Goal: Use online tool/utility: Utilize a website feature to perform a specific function

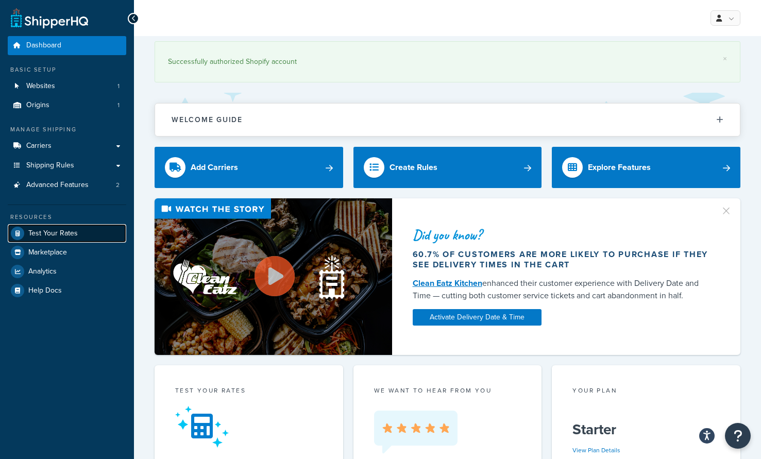
click at [38, 232] on span "Test Your Rates" at bounding box center [52, 233] width 49 height 9
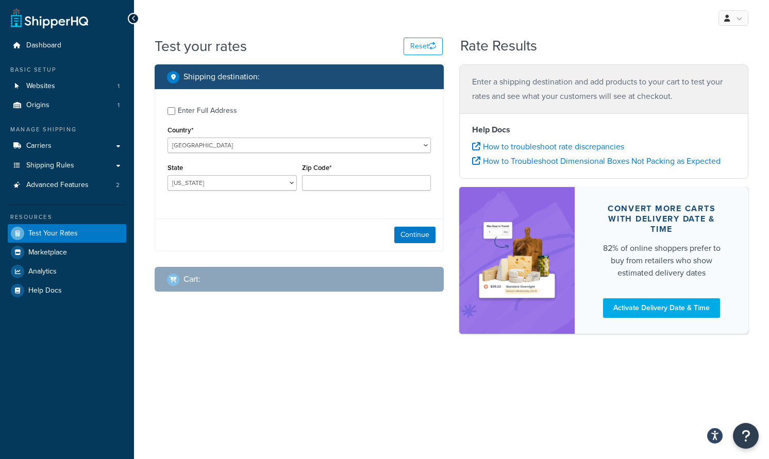
click at [176, 110] on div "Enter Full Address" at bounding box center [298, 109] width 263 height 16
click at [171, 111] on input "Enter Full Address" at bounding box center [171, 111] width 8 height 8
checkbox input "true"
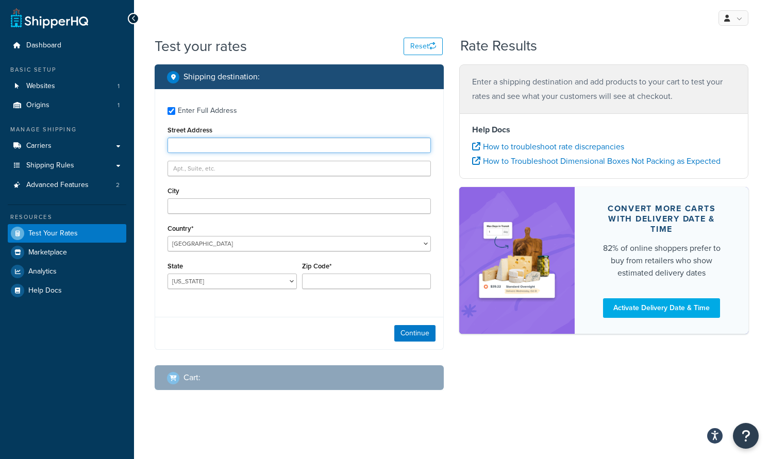
click at [213, 141] on input "Street Address" at bounding box center [298, 145] width 263 height 15
type input "21 NOUVEAU PL"
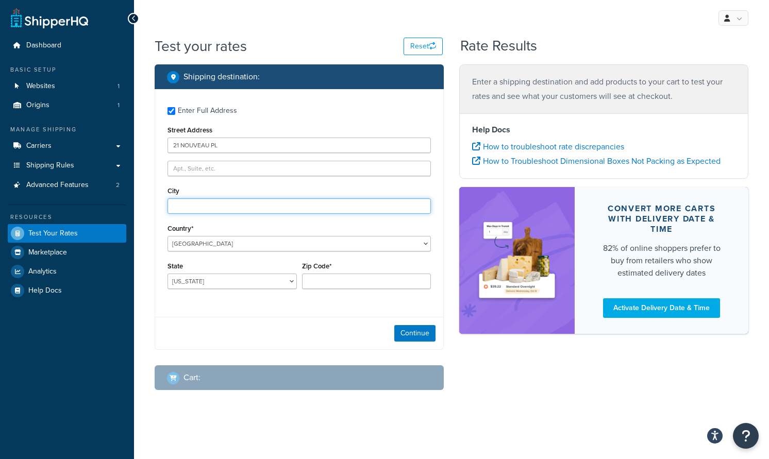
type input "Fairport"
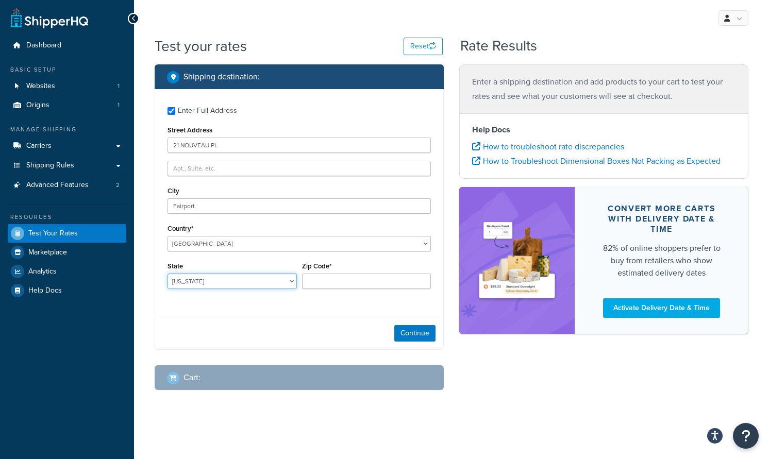
select select "NY"
type input "14450"
click at [429, 336] on button "Continue" at bounding box center [414, 333] width 41 height 16
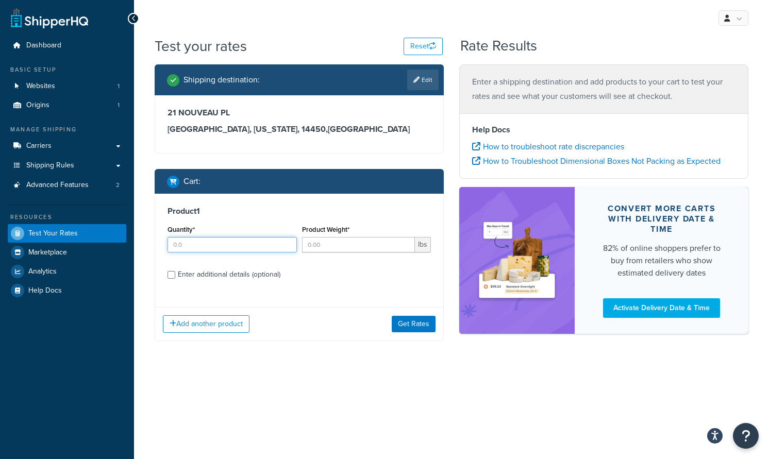
click at [262, 247] on input "Quantity*" at bounding box center [231, 244] width 129 height 15
type input "1"
click at [330, 244] on input "Product Weight*" at bounding box center [358, 244] width 113 height 15
type input "300"
click at [314, 285] on div "Product 1 Quantity* 1 Product Weight* 300 lbs Enter additional details (optiona…" at bounding box center [299, 247] width 288 height 106
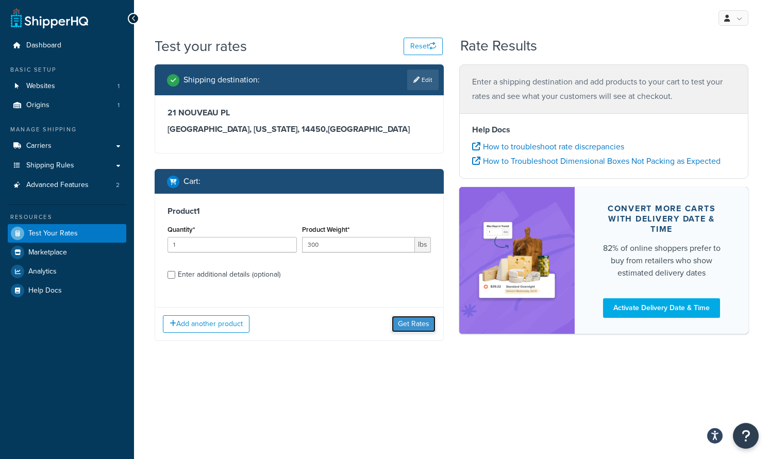
click at [413, 327] on button "Get Rates" at bounding box center [413, 324] width 44 height 16
